Goal: Information Seeking & Learning: Stay updated

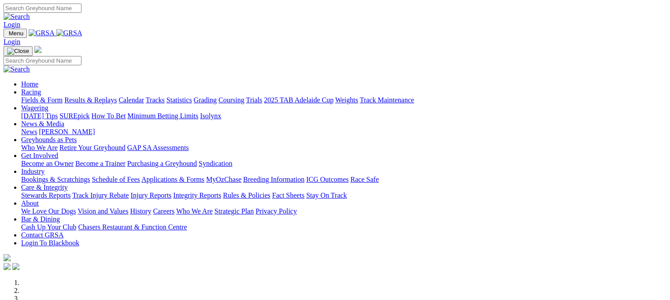
click at [103, 96] on link "Results & Replays" at bounding box center [90, 99] width 52 height 7
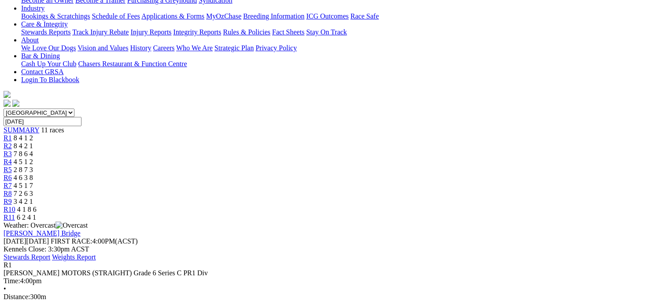
scroll to position [182, 0]
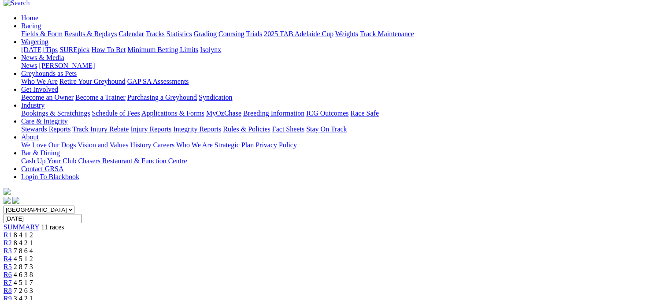
scroll to position [64, 0]
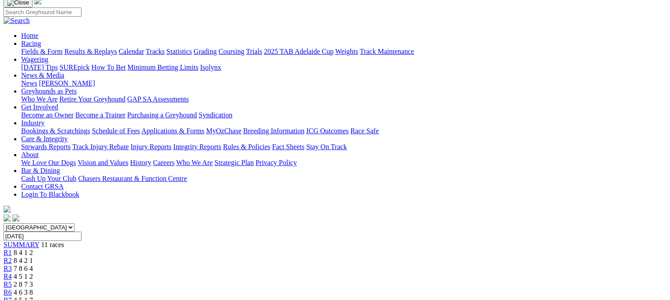
click at [12, 256] on span "R2" at bounding box center [8, 259] width 8 height 7
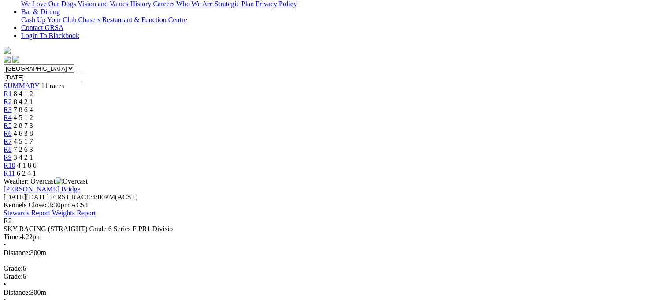
scroll to position [229, 0]
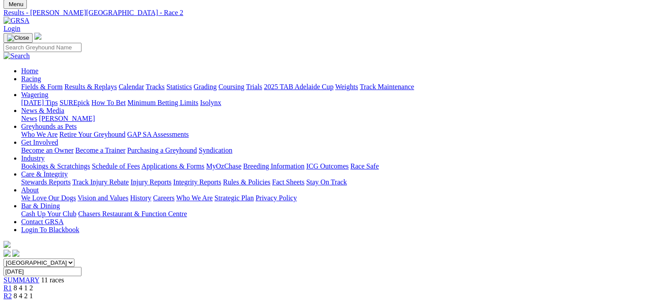
scroll to position [0, 0]
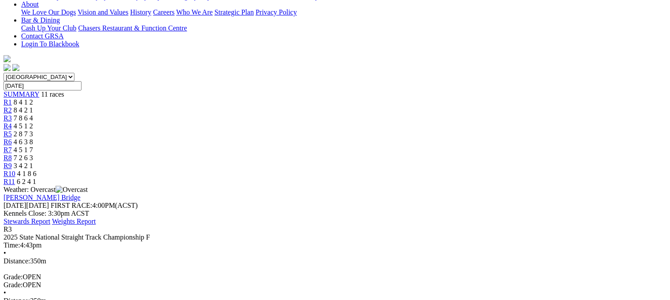
scroll to position [252, 0]
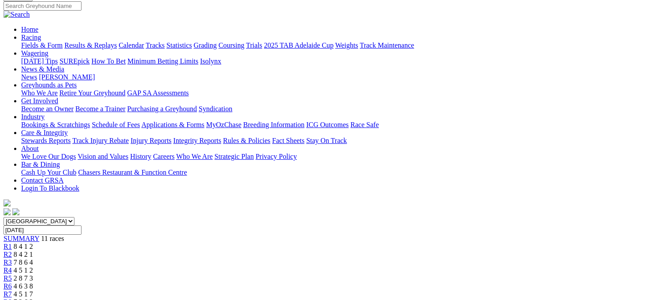
scroll to position [53, 0]
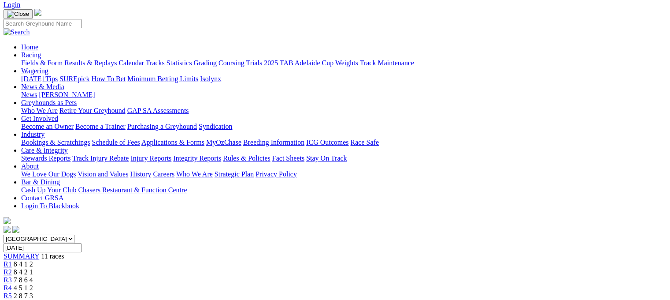
click at [271, 284] on div "R4 4 5 1 2" at bounding box center [335, 288] width 663 height 8
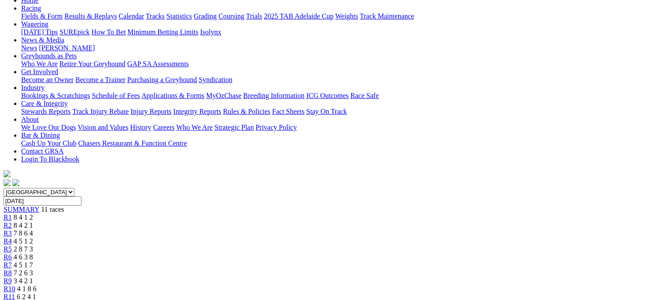
scroll to position [141, 0]
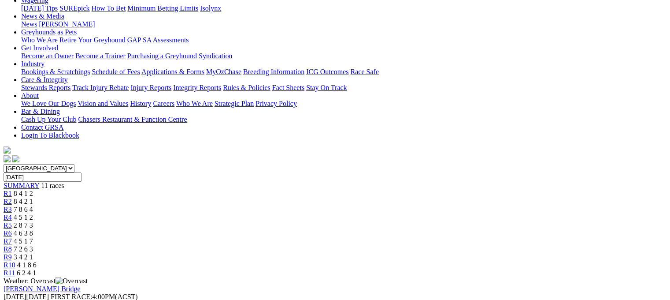
scroll to position [82, 0]
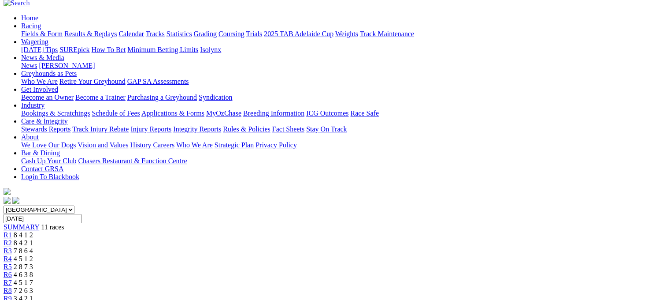
click at [33, 263] on span "2 8 7 3" at bounding box center [23, 266] width 19 height 7
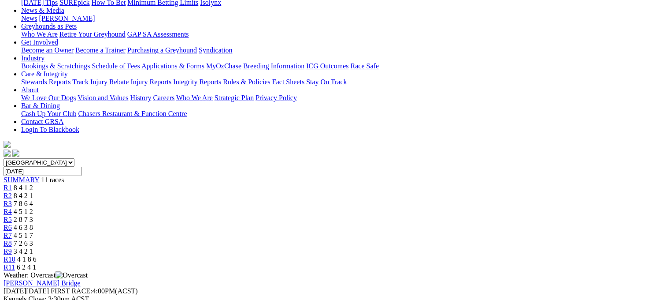
scroll to position [170, 0]
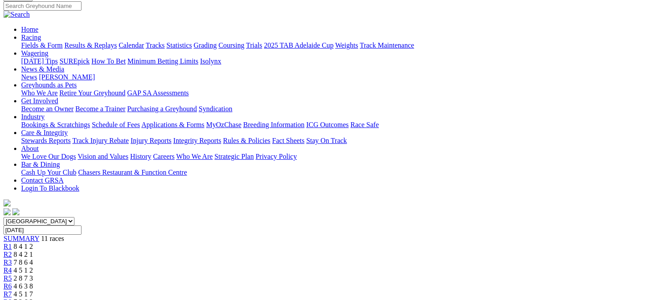
scroll to position [41, 0]
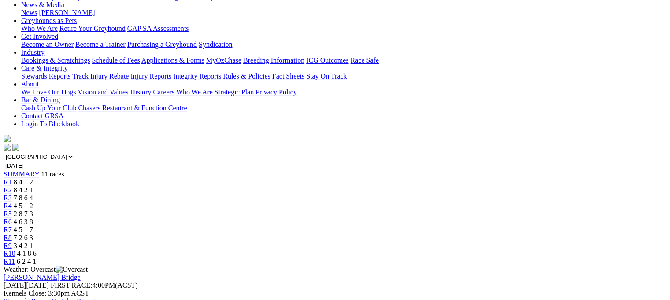
scroll to position [53, 0]
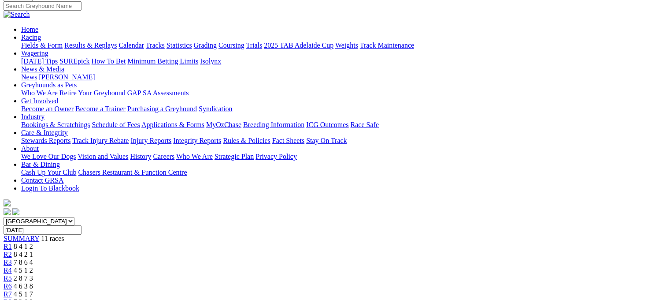
scroll to position [59, 0]
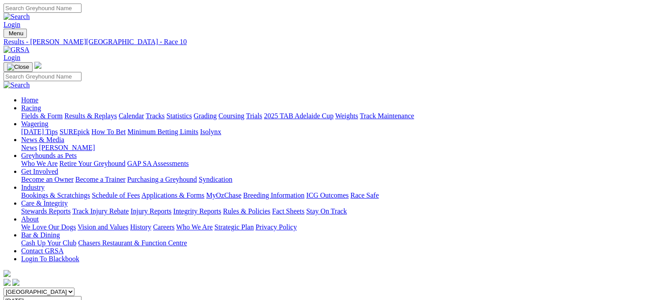
click at [33, 112] on link "Fields & Form" at bounding box center [41, 115] width 41 height 7
click at [41, 112] on link "Fields & Form" at bounding box center [41, 115] width 41 height 7
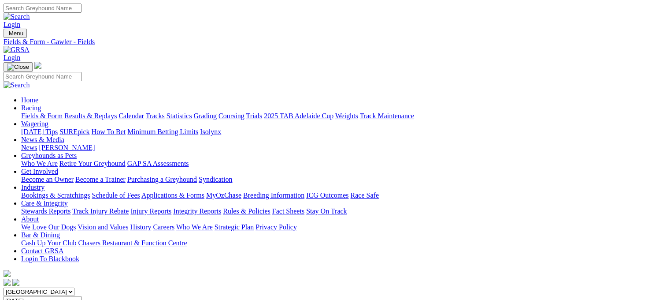
click at [37, 112] on link "Fields & Form" at bounding box center [41, 115] width 41 height 7
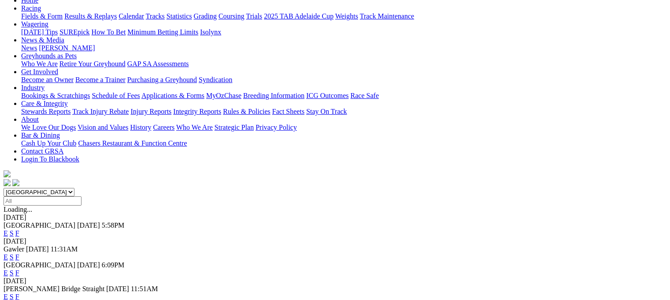
scroll to position [170, 0]
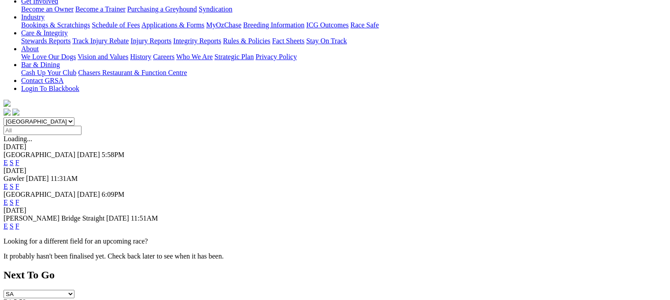
click at [19, 222] on link "F" at bounding box center [17, 225] width 4 height 7
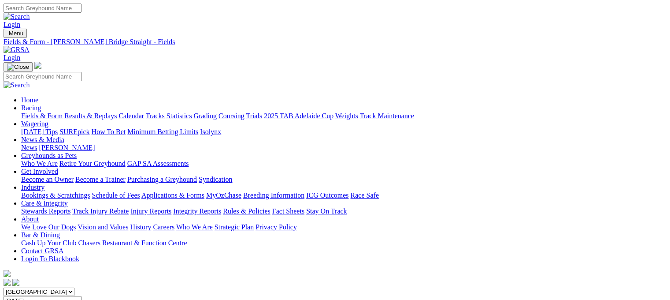
click at [27, 112] on link "Fields & Form" at bounding box center [41, 115] width 41 height 7
